Goal: Complete application form: Complete application form

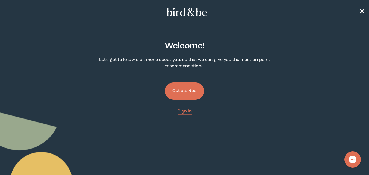
click at [192, 95] on button "Get started" at bounding box center [185, 91] width 40 height 17
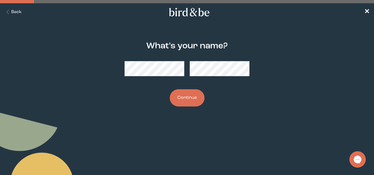
click at [189, 100] on button "Continue" at bounding box center [187, 97] width 35 height 17
click at [198, 95] on button "Continue" at bounding box center [187, 97] width 35 height 17
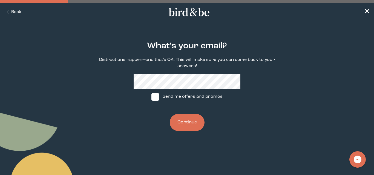
click at [186, 124] on button "Continue" at bounding box center [187, 122] width 35 height 17
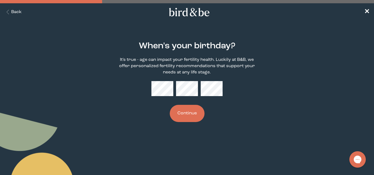
click at [200, 106] on div "When's your birthday? It's true - age can impact your fertility health. Luckily…" at bounding box center [187, 82] width 178 height 98
click at [193, 116] on button "Continue" at bounding box center [187, 113] width 35 height 17
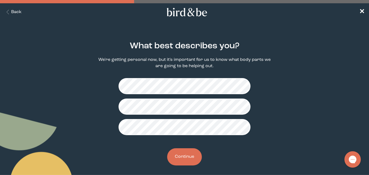
click at [193, 156] on button "Continue" at bounding box center [184, 156] width 35 height 17
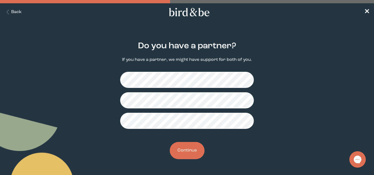
click at [187, 154] on button "Continue" at bounding box center [187, 150] width 35 height 17
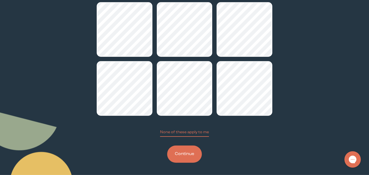
scroll to position [66, 0]
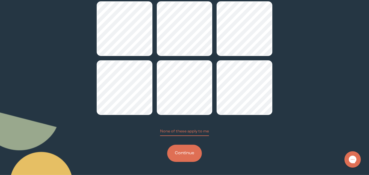
click at [185, 151] on button "Continue" at bounding box center [184, 153] width 35 height 17
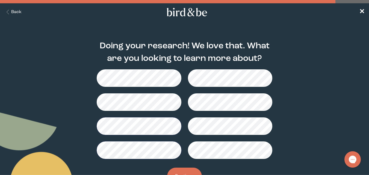
scroll to position [23, 0]
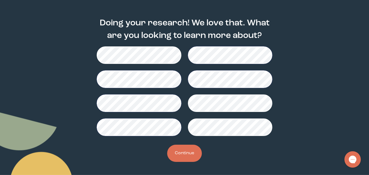
click at [186, 153] on button "Continue" at bounding box center [184, 153] width 35 height 17
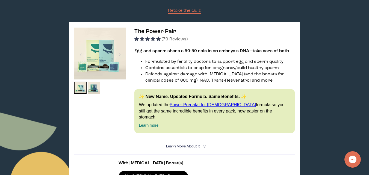
scroll to position [27, 0]
